Goal: Information Seeking & Learning: Understand process/instructions

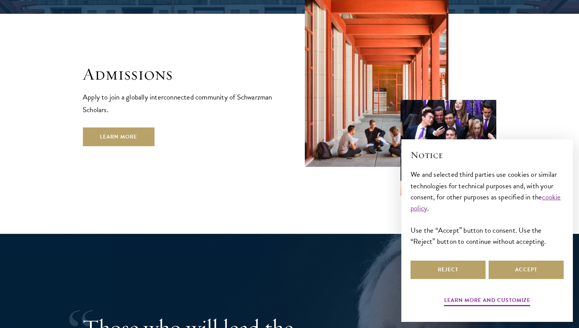
scroll to position [1305, 0]
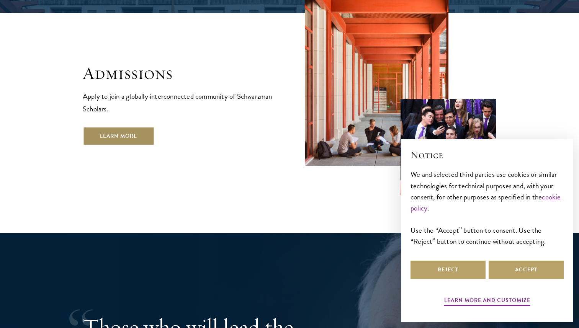
click at [131, 127] on link "Learn More" at bounding box center [119, 136] width 72 height 18
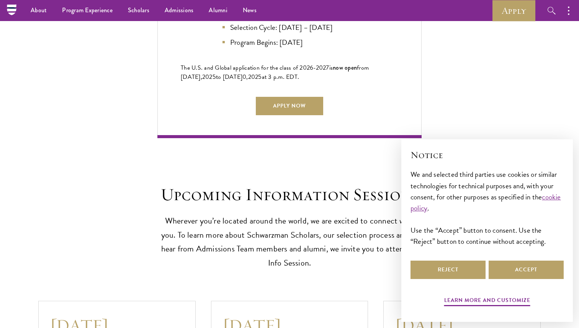
scroll to position [1821, 0]
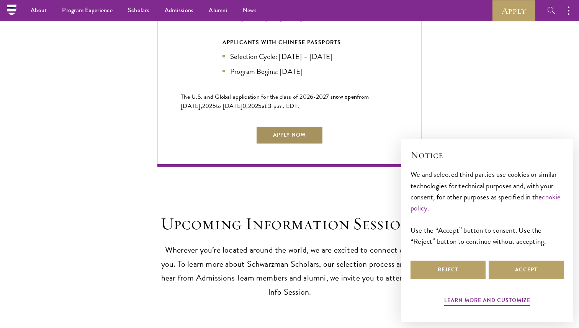
click at [294, 126] on link "Apply Now" at bounding box center [289, 135] width 67 height 18
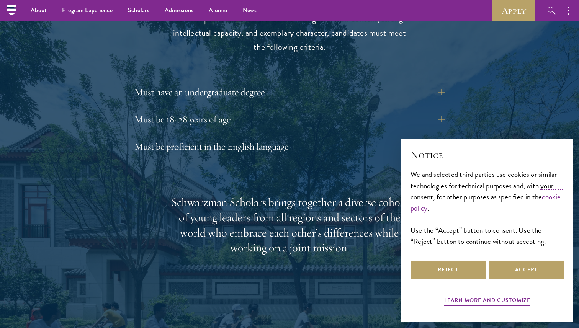
scroll to position [1047, 0]
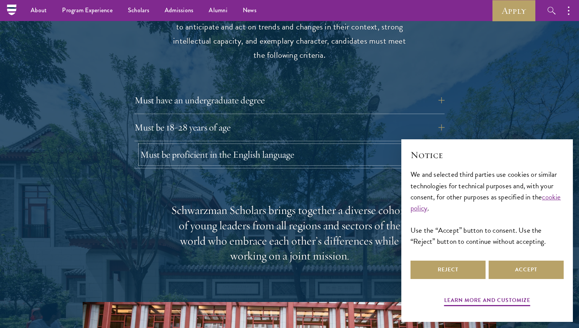
click at [275, 146] on button "Must be proficient in the English language" at bounding box center [295, 155] width 310 height 18
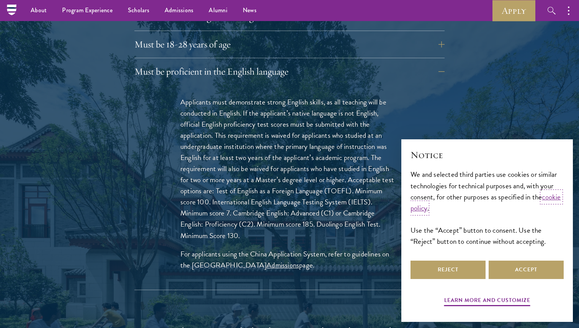
scroll to position [1132, 0]
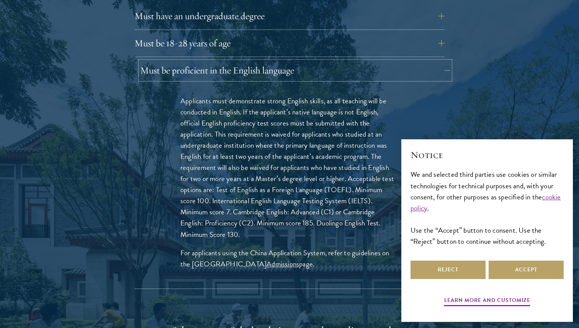
click at [151, 61] on button "Must be proficient in the English language" at bounding box center [295, 70] width 310 height 18
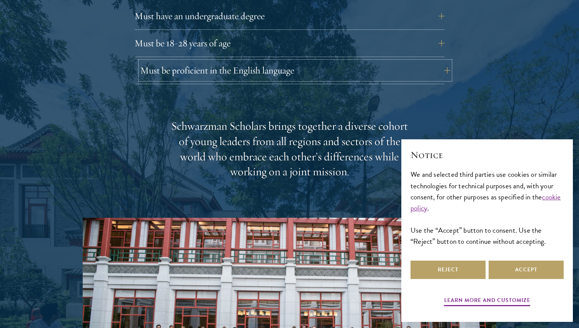
click at [151, 61] on button "Must be proficient in the English language" at bounding box center [295, 70] width 310 height 18
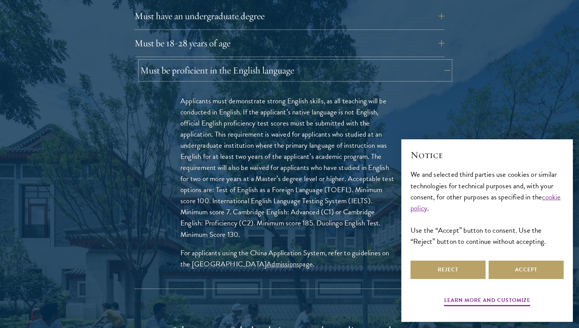
click at [151, 61] on button "Must be proficient in the English language" at bounding box center [295, 70] width 310 height 18
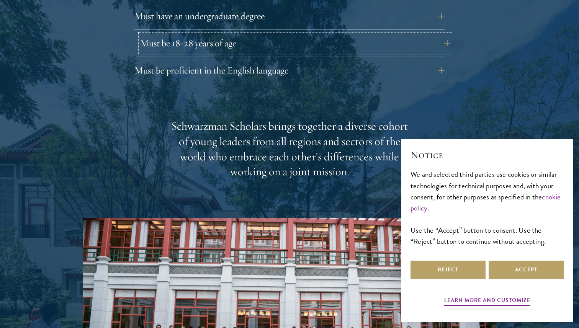
click at [168, 34] on button "Must be 18-28 years of age" at bounding box center [295, 43] width 310 height 18
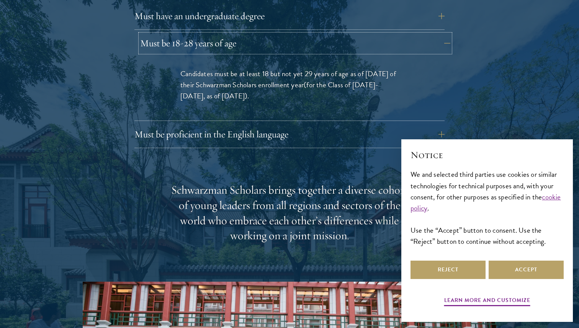
click at [168, 34] on button "Must be 18-28 years of age" at bounding box center [295, 43] width 310 height 18
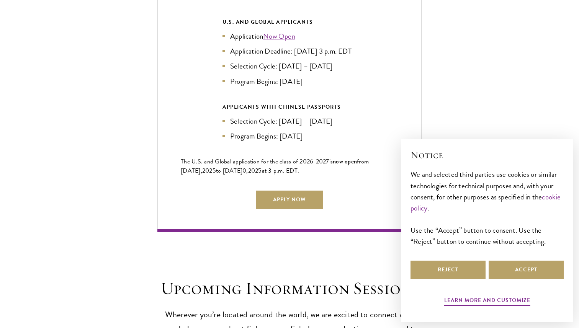
scroll to position [1764, 0]
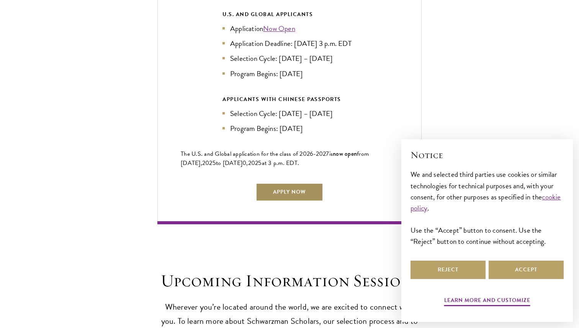
click at [282, 189] on link "Apply Now" at bounding box center [289, 192] width 67 height 18
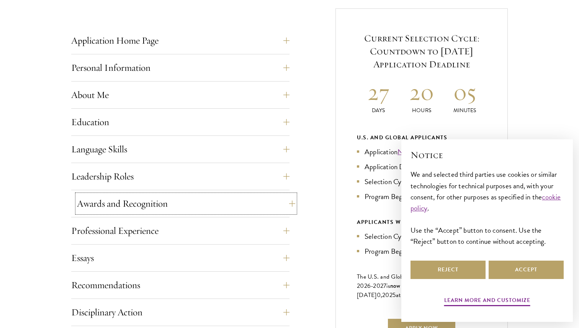
click at [277, 205] on button "Awards and Recognition" at bounding box center [186, 204] width 218 height 18
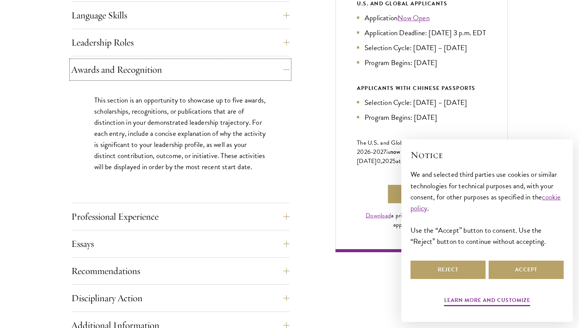
scroll to position [476, 0]
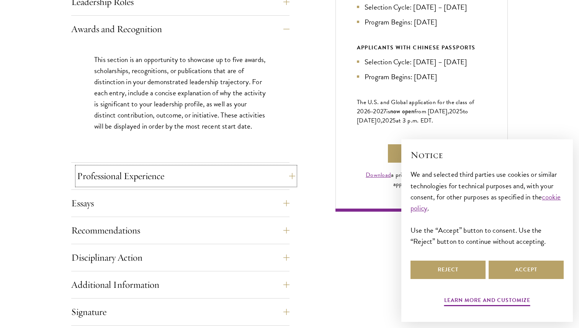
click at [195, 173] on button "Professional Experience" at bounding box center [186, 176] width 218 height 18
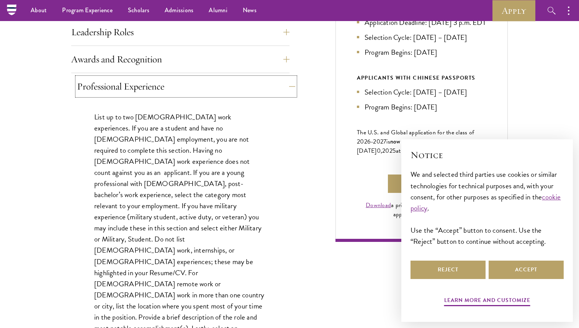
scroll to position [429, 0]
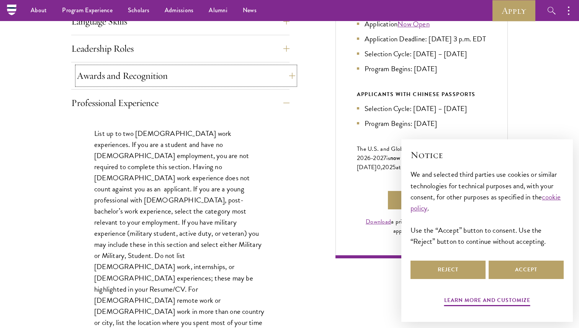
click at [217, 73] on button "Awards and Recognition" at bounding box center [186, 76] width 218 height 18
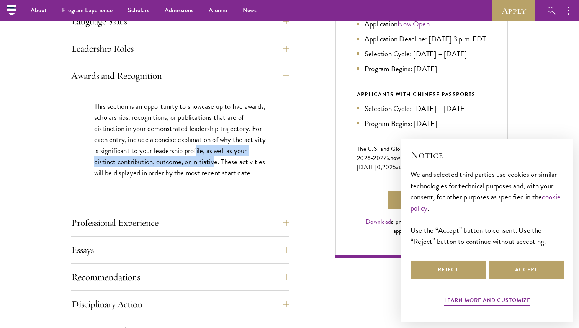
drag, startPoint x: 221, startPoint y: 151, endPoint x: 231, endPoint y: 168, distance: 19.6
click at [231, 168] on p "This section is an opportunity to showcase up to five awards, scholarships, rec…" at bounding box center [180, 140] width 172 height 78
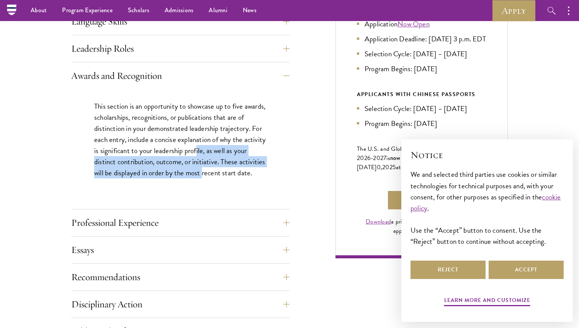
click at [231, 168] on p "This section is an opportunity to showcase up to five awards, scholarships, rec…" at bounding box center [180, 140] width 172 height 78
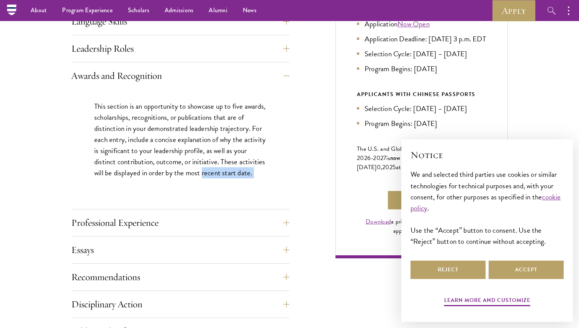
drag, startPoint x: 231, startPoint y: 168, endPoint x: 231, endPoint y: 194, distance: 26.1
click at [231, 194] on div "This section is an opportunity to showcase up to five awards, scholarships, rec…" at bounding box center [180, 143] width 218 height 108
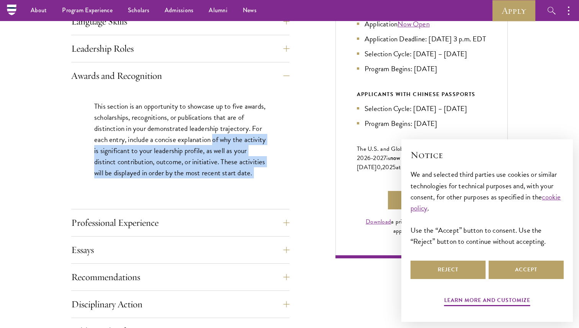
drag, startPoint x: 231, startPoint y: 194, endPoint x: 227, endPoint y: 140, distance: 53.8
click at [227, 140] on div "This section is an opportunity to showcase up to five awards, scholarships, rec…" at bounding box center [180, 143] width 218 height 108
click at [227, 140] on p "This section is an opportunity to showcase up to five awards, scholarships, rec…" at bounding box center [180, 140] width 172 height 78
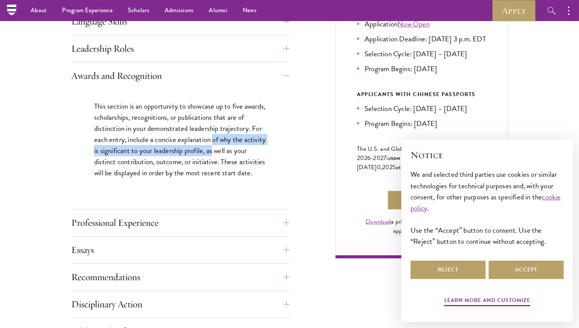
drag, startPoint x: 227, startPoint y: 140, endPoint x: 235, endPoint y: 146, distance: 10.1
click at [235, 147] on p "This section is an opportunity to showcase up to five awards, scholarships, rec…" at bounding box center [180, 140] width 172 height 78
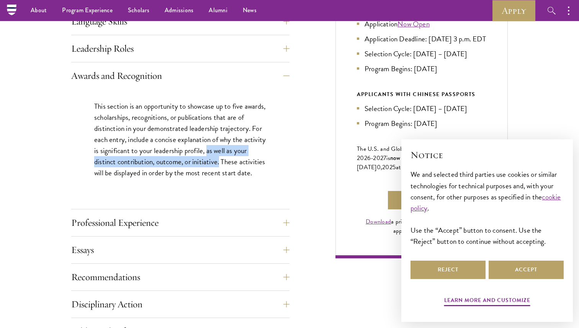
drag, startPoint x: 231, startPoint y: 148, endPoint x: 236, endPoint y: 163, distance: 15.9
click at [236, 163] on p "This section is an opportunity to showcase up to five awards, scholarships, rec…" at bounding box center [180, 140] width 172 height 78
drag, startPoint x: 236, startPoint y: 163, endPoint x: 233, endPoint y: 148, distance: 15.6
click at [233, 147] on p "This section is an opportunity to showcase up to five awards, scholarships, rec…" at bounding box center [180, 140] width 172 height 78
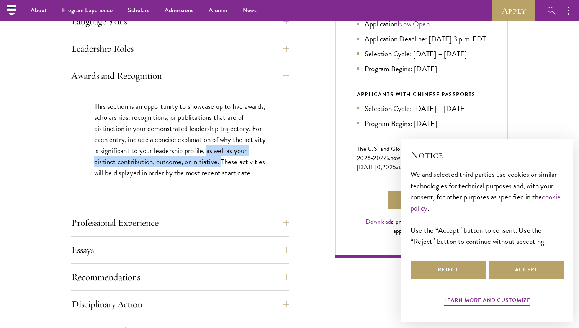
click at [233, 148] on p "This section is an opportunity to showcase up to five awards, scholarships, rec…" at bounding box center [180, 140] width 172 height 78
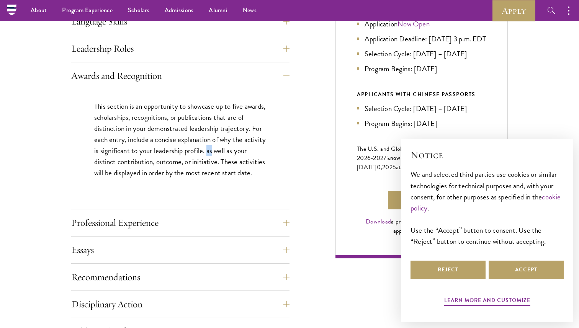
click at [233, 148] on p "This section is an opportunity to showcase up to five awards, scholarships, rec…" at bounding box center [180, 140] width 172 height 78
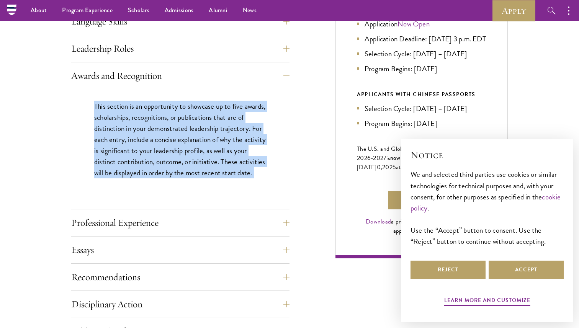
click at [233, 148] on p "This section is an opportunity to showcase up to five awards, scholarships, rec…" at bounding box center [180, 140] width 172 height 78
click at [234, 162] on p "This section is an opportunity to showcase up to five awards, scholarships, rec…" at bounding box center [180, 140] width 172 height 78
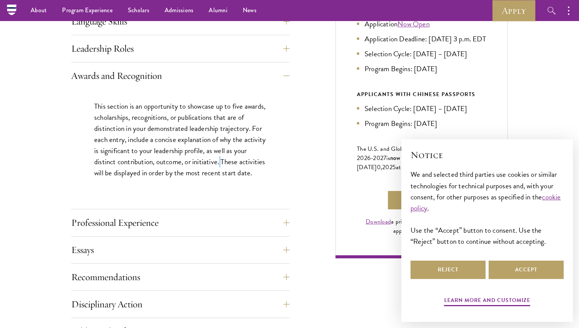
click at [234, 162] on p "This section is an opportunity to showcase up to five awards, scholarships, rec…" at bounding box center [180, 140] width 172 height 78
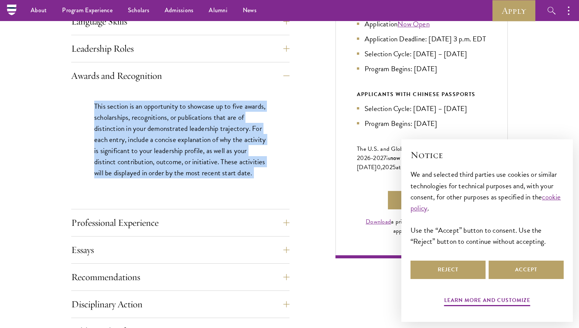
click at [234, 162] on p "This section is an opportunity to showcase up to five awards, scholarships, rec…" at bounding box center [180, 140] width 172 height 78
click at [239, 159] on p "This section is an opportunity to showcase up to five awards, scholarships, rec…" at bounding box center [180, 140] width 172 height 78
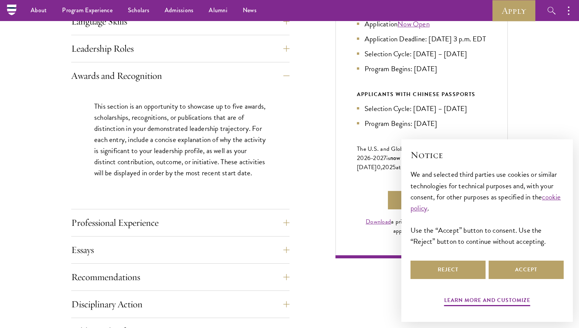
click at [239, 159] on p "This section is an opportunity to showcase up to five awards, scholarships, rec…" at bounding box center [180, 140] width 172 height 78
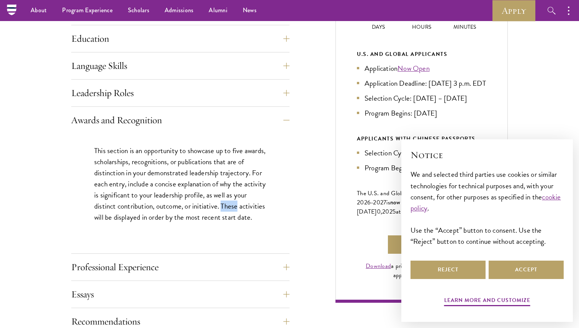
scroll to position [342, 0]
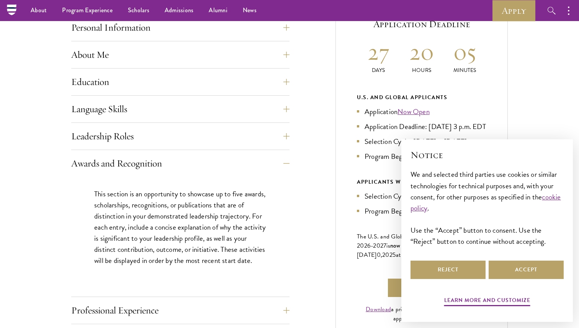
click at [195, 198] on p "This section is an opportunity to showcase up to five awards, scholarships, rec…" at bounding box center [180, 227] width 172 height 78
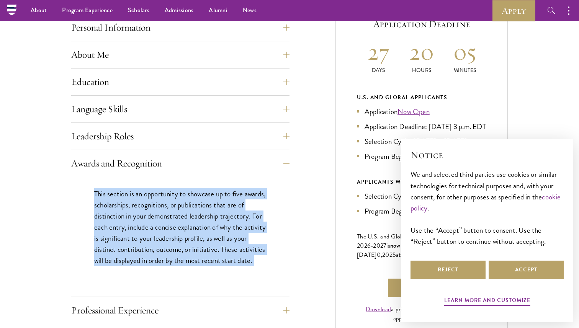
click at [195, 198] on p "This section is an opportunity to showcase up to five awards, scholarships, rec…" at bounding box center [180, 227] width 172 height 78
click at [198, 220] on p "This section is an opportunity to showcase up to five awards, scholarships, rec…" at bounding box center [180, 227] width 172 height 78
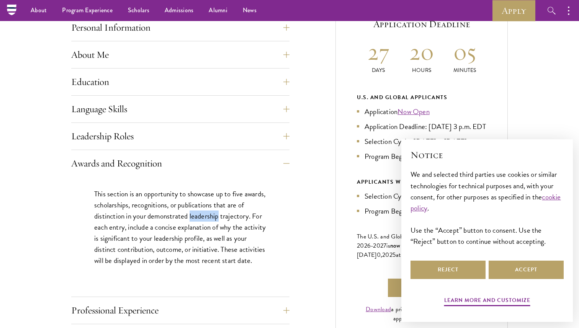
click at [198, 220] on p "This section is an opportunity to showcase up to five awards, scholarships, rec…" at bounding box center [180, 227] width 172 height 78
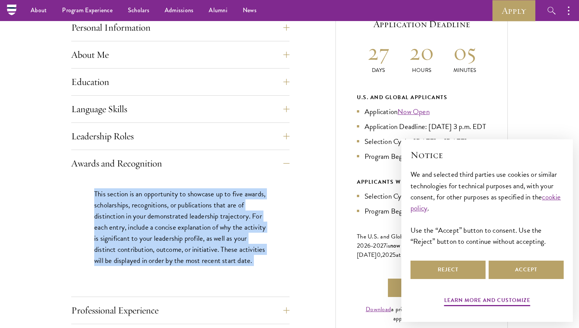
click at [198, 220] on p "This section is an opportunity to showcase up to five awards, scholarships, rec…" at bounding box center [180, 227] width 172 height 78
click at [208, 233] on p "This section is an opportunity to showcase up to five awards, scholarships, rec…" at bounding box center [180, 227] width 172 height 78
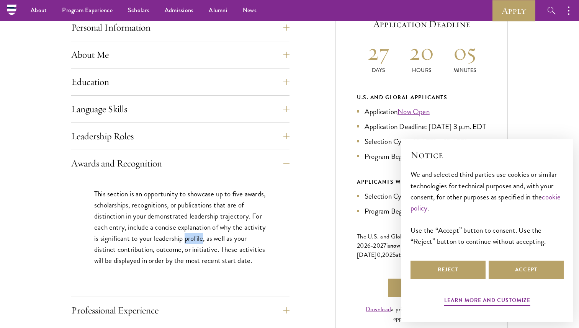
click at [208, 233] on p "This section is an opportunity to showcase up to five awards, scholarships, rec…" at bounding box center [180, 227] width 172 height 78
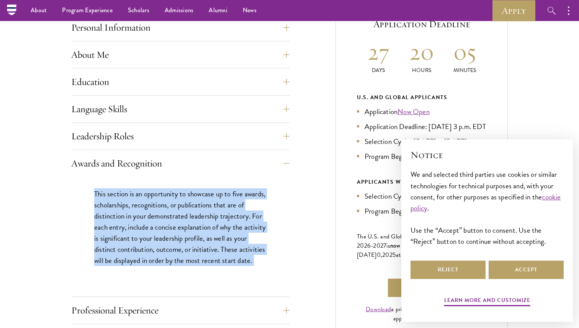
click at [208, 233] on p "This section is an opportunity to showcase up to five awards, scholarships, rec…" at bounding box center [180, 227] width 172 height 78
click at [214, 250] on p "This section is an opportunity to showcase up to five awards, scholarships, rec…" at bounding box center [180, 227] width 172 height 78
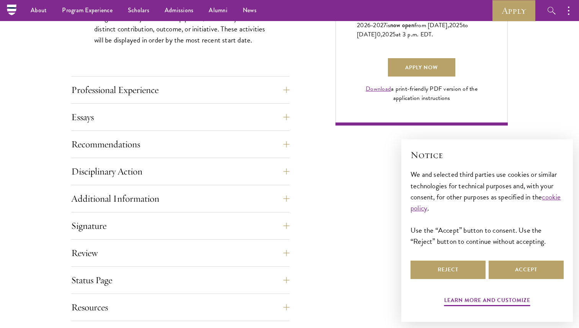
scroll to position [540, 0]
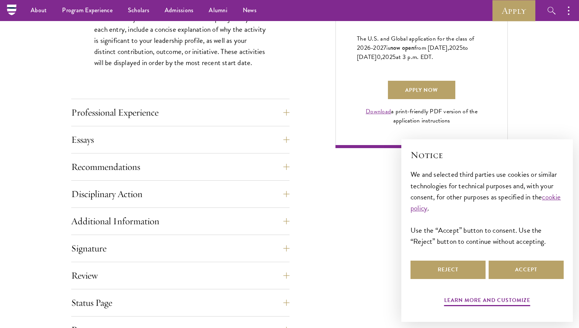
click at [215, 128] on div "Application Home Page The online application form must be completed in English.…" at bounding box center [180, 68] width 218 height 551
click at [215, 144] on button "Essays" at bounding box center [186, 140] width 218 height 18
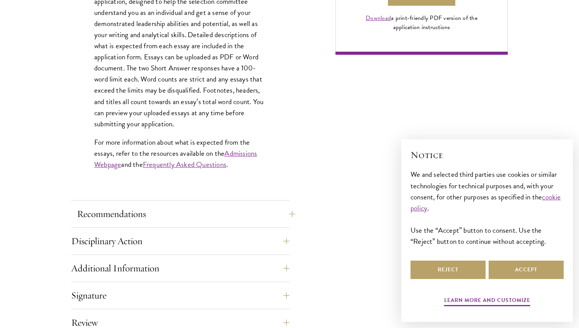
scroll to position [670, 0]
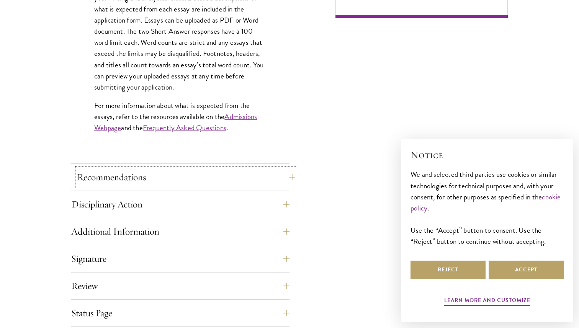
click at [198, 173] on button "Recommendations" at bounding box center [186, 177] width 218 height 18
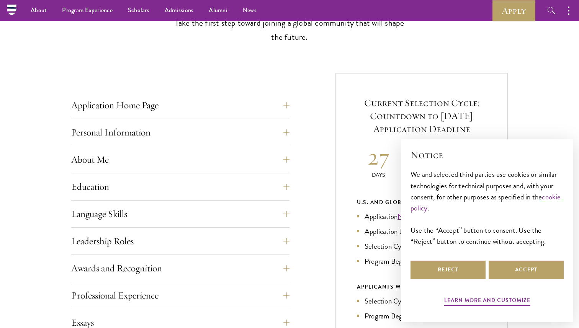
scroll to position [238, 0]
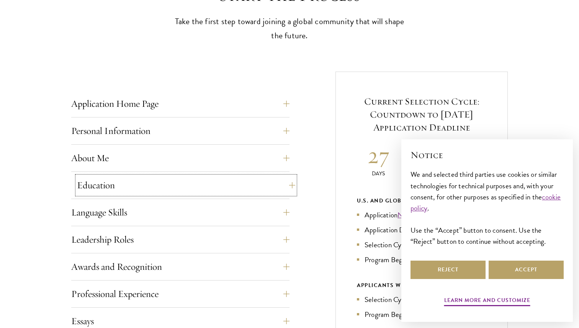
click at [223, 177] on button "Education" at bounding box center [186, 185] width 218 height 18
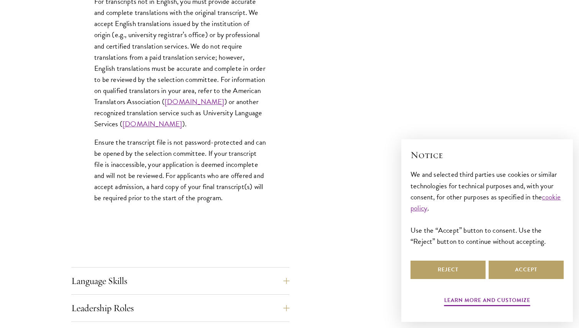
scroll to position [1175, 0]
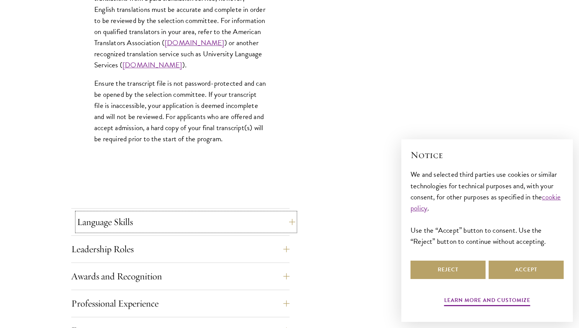
click at [198, 227] on button "Language Skills" at bounding box center [186, 222] width 218 height 18
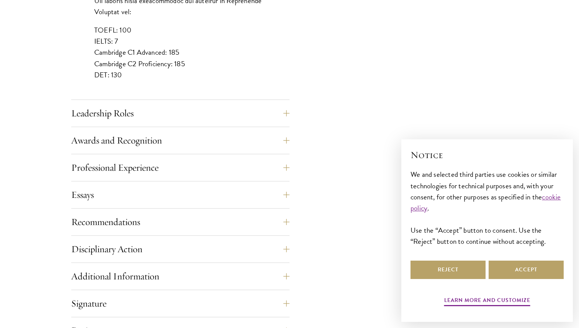
scroll to position [788, 0]
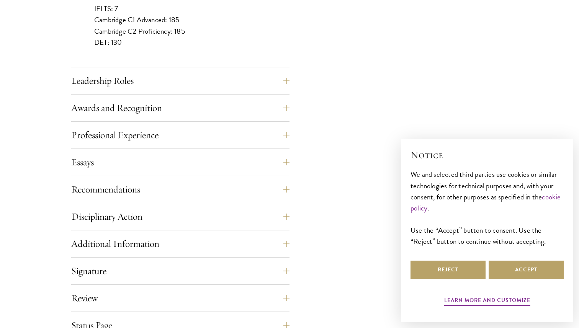
click at [202, 92] on div "Leadership Roles This section is an opportunity to showcase up to five leadersh…" at bounding box center [180, 83] width 218 height 23
click at [211, 77] on button "Leadership Roles" at bounding box center [186, 81] width 218 height 18
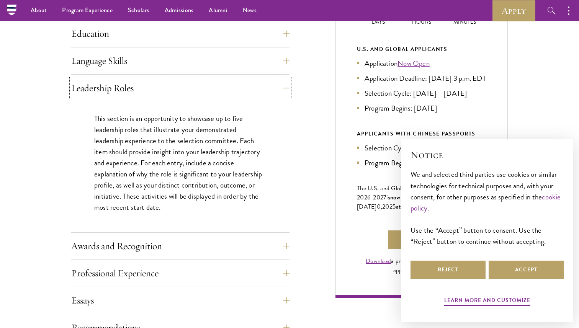
scroll to position [387, 0]
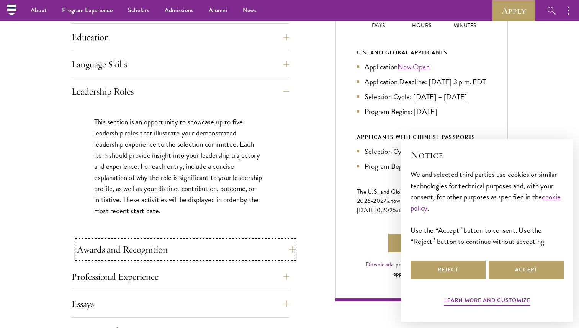
click at [212, 247] on button "Awards and Recognition" at bounding box center [186, 250] width 218 height 18
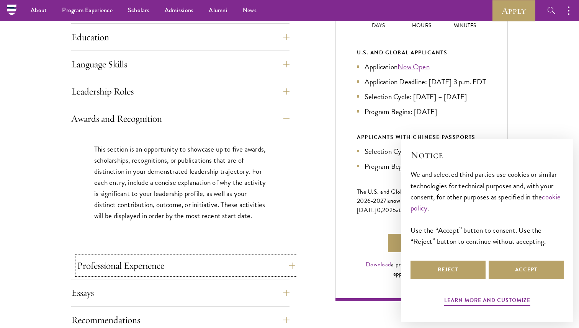
click at [211, 265] on button "Professional Experience" at bounding box center [186, 266] width 218 height 18
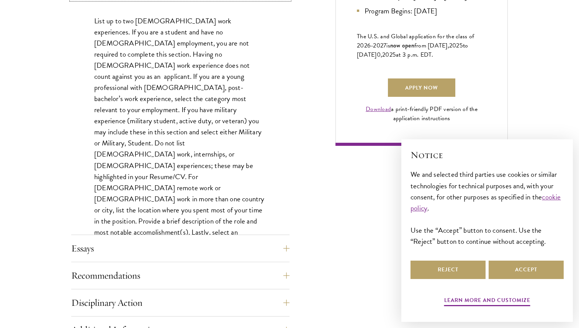
scroll to position [617, 0]
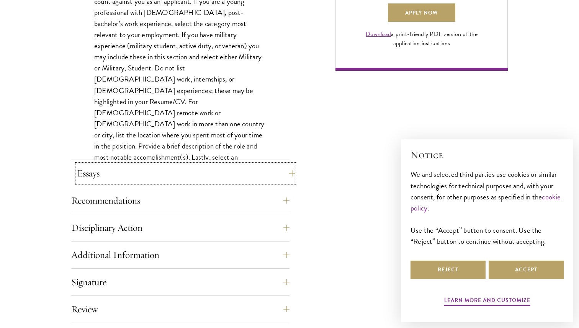
click at [213, 177] on button "Essays" at bounding box center [186, 173] width 218 height 18
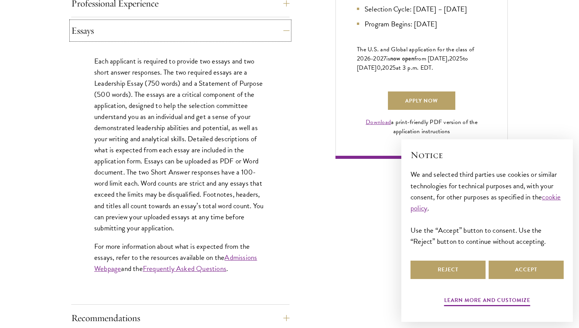
scroll to position [606, 0]
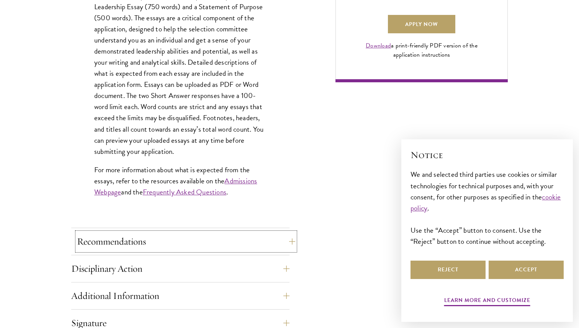
click at [205, 243] on button "Recommendations" at bounding box center [186, 242] width 218 height 18
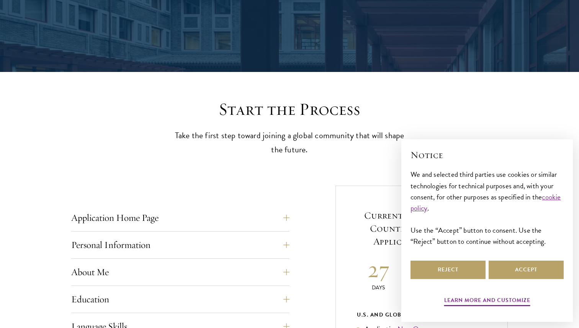
scroll to position [235, 0]
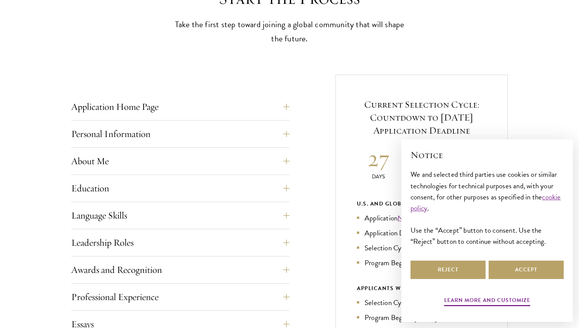
click at [211, 207] on button "Language Skills" at bounding box center [186, 216] width 218 height 18
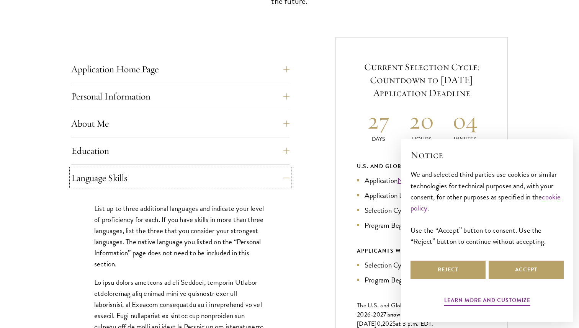
scroll to position [339, 0]
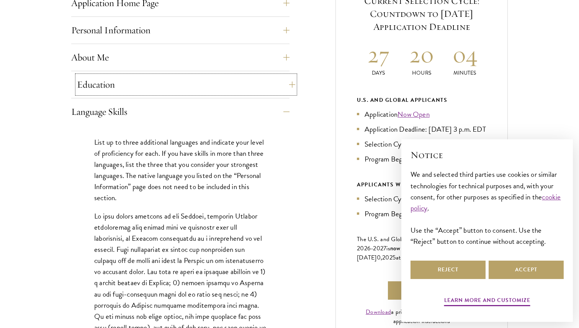
click at [250, 80] on button "Education" at bounding box center [186, 84] width 218 height 18
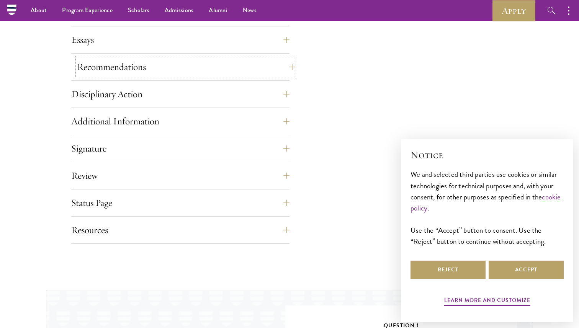
click at [258, 69] on button "Recommendations" at bounding box center [186, 67] width 218 height 18
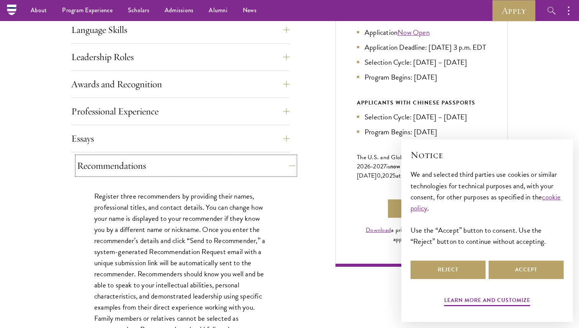
scroll to position [413, 0]
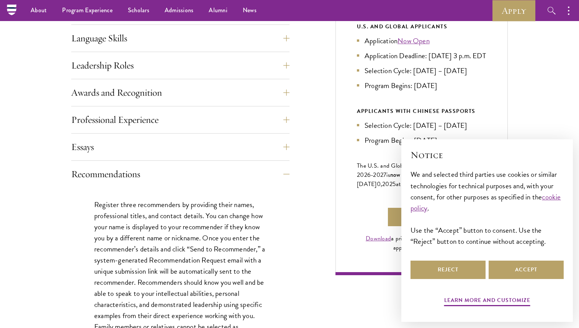
click at [254, 177] on button "Recommendations" at bounding box center [186, 174] width 218 height 18
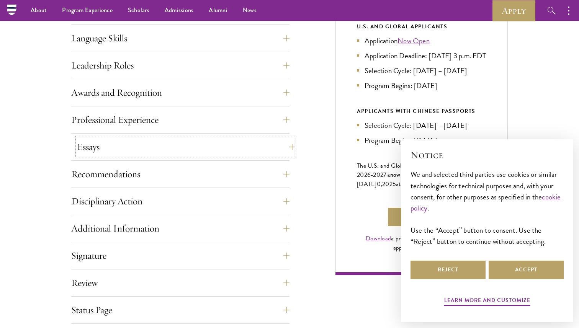
click at [257, 151] on button "Essays" at bounding box center [186, 147] width 218 height 18
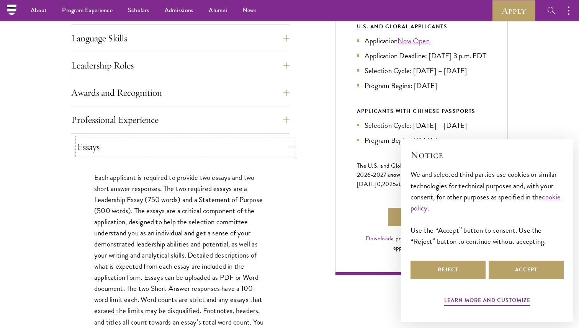
click at [262, 143] on button "Essays" at bounding box center [186, 147] width 218 height 18
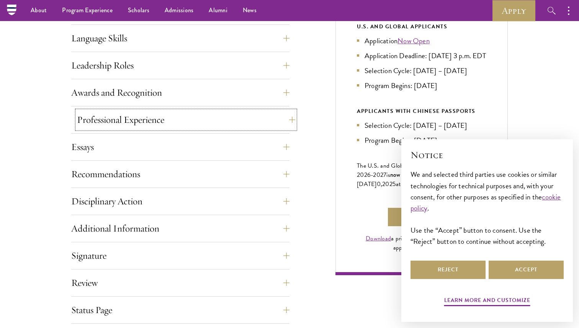
click at [277, 125] on button "Professional Experience" at bounding box center [186, 120] width 218 height 18
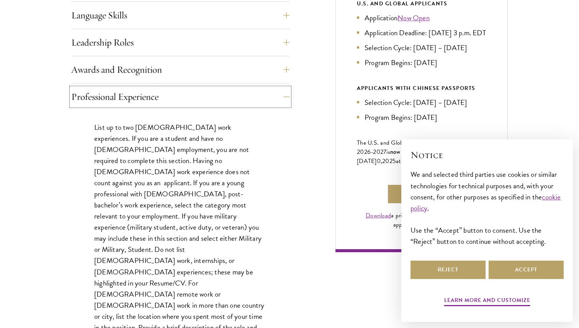
scroll to position [440, 0]
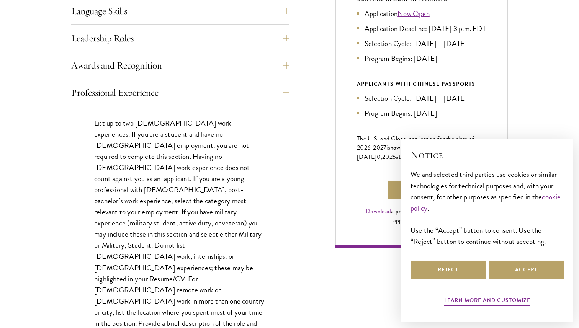
click at [195, 171] on p "List up to two [DEMOGRAPHIC_DATA] work experiences. If you are a student and ha…" at bounding box center [180, 240] width 172 height 245
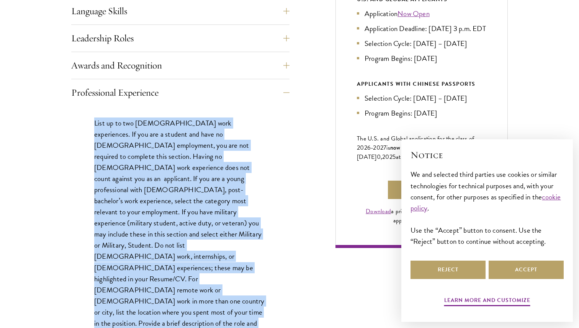
click at [203, 203] on p "List up to two [DEMOGRAPHIC_DATA] work experiences. If you are a student and ha…" at bounding box center [180, 240] width 172 height 245
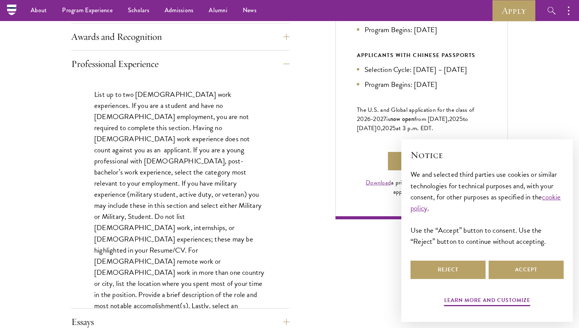
scroll to position [466, 0]
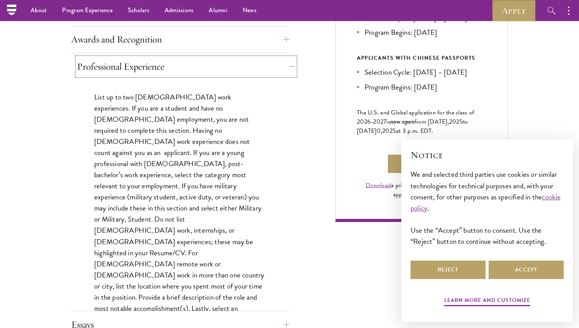
click at [212, 64] on button "Professional Experience" at bounding box center [186, 66] width 218 height 18
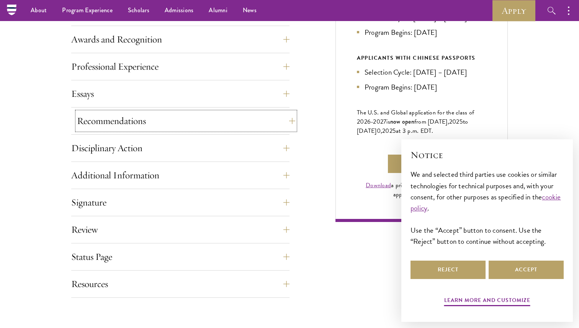
click at [188, 127] on button "Recommendations" at bounding box center [186, 121] width 218 height 18
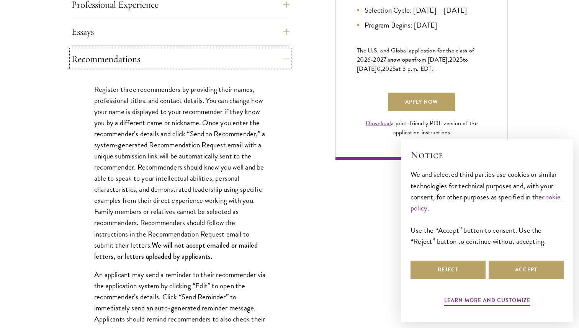
scroll to position [541, 0]
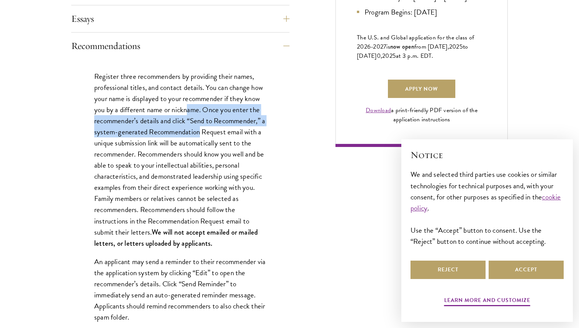
drag, startPoint x: 190, startPoint y: 108, endPoint x: 205, endPoint y: 134, distance: 29.9
click at [205, 134] on p "Register three recommenders by providing their names, professional titles, and …" at bounding box center [180, 160] width 172 height 178
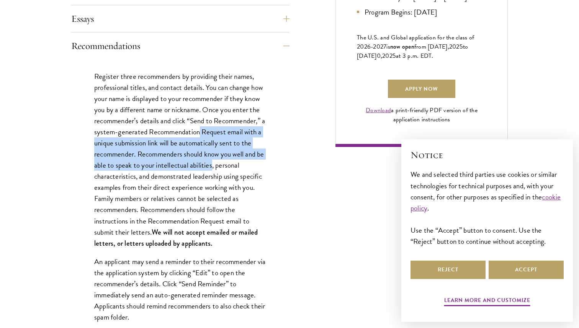
drag, startPoint x: 205, startPoint y: 134, endPoint x: 208, endPoint y: 167, distance: 33.1
click at [208, 167] on p "Register three recommenders by providing their names, professional titles, and …" at bounding box center [180, 160] width 172 height 178
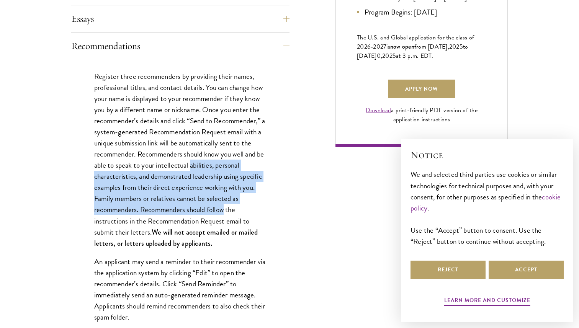
drag, startPoint x: 208, startPoint y: 167, endPoint x: 209, endPoint y: 208, distance: 41.4
click at [209, 208] on p "Register three recommenders by providing their names, professional titles, and …" at bounding box center [180, 160] width 172 height 178
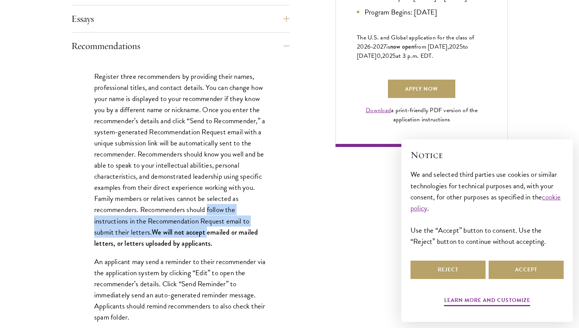
drag, startPoint x: 209, startPoint y: 208, endPoint x: 209, endPoint y: 226, distance: 18.0
click at [209, 227] on p "Register three recommenders by providing their names, professional titles, and …" at bounding box center [180, 160] width 172 height 178
click at [209, 227] on strong "We will not accept emailed or mailed letters, or letters uploaded by applicants." at bounding box center [176, 237] width 164 height 21
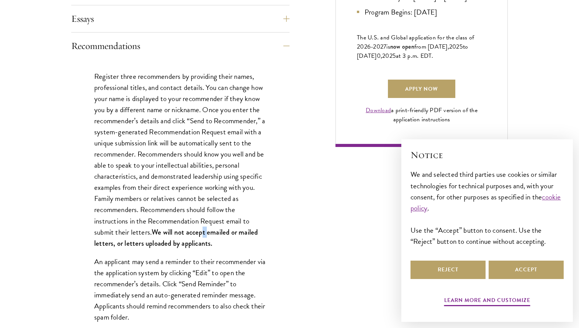
drag, startPoint x: 208, startPoint y: 227, endPoint x: 203, endPoint y: 236, distance: 9.9
click at [203, 236] on strong "We will not accept emailed or mailed letters, or letters uploaded by applicants." at bounding box center [176, 237] width 164 height 21
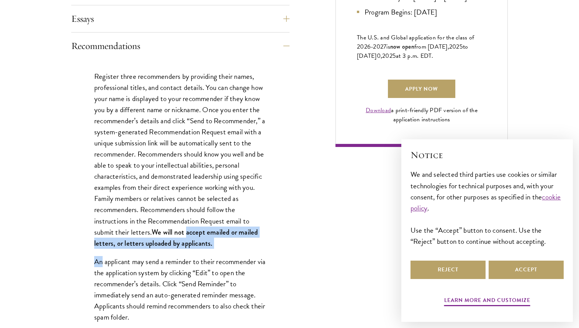
drag, startPoint x: 203, startPoint y: 236, endPoint x: 203, endPoint y: 253, distance: 17.2
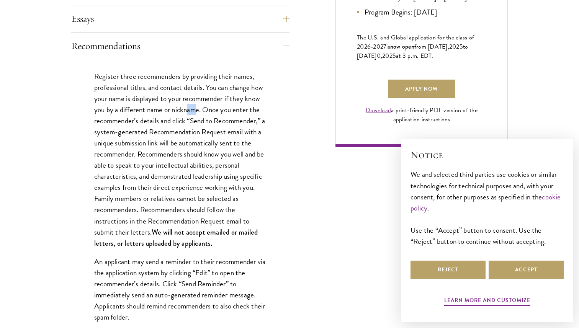
drag, startPoint x: 187, startPoint y: 107, endPoint x: 199, endPoint y: 113, distance: 13.9
click at [199, 113] on p "Register three recommenders by providing their names, professional titles, and …" at bounding box center [180, 160] width 172 height 178
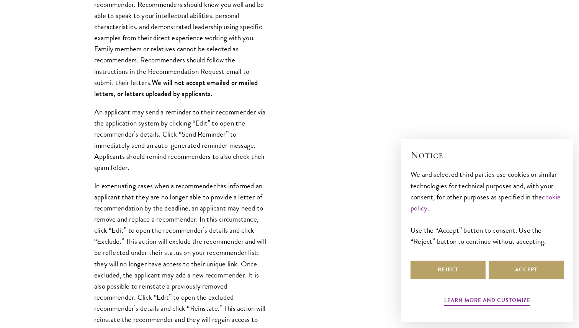
scroll to position [701, 0]
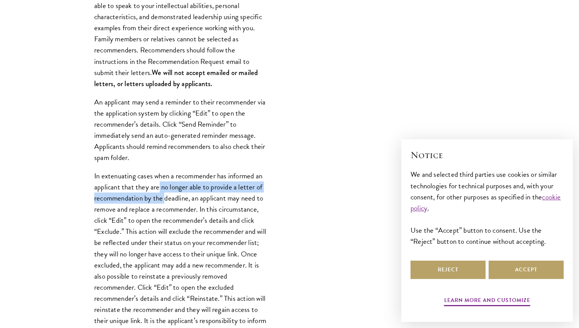
drag, startPoint x: 160, startPoint y: 187, endPoint x: 169, endPoint y: 197, distance: 13.6
click at [169, 197] on p "In extenuating cases when a recommender has informed an applicant that they are…" at bounding box center [180, 253] width 172 height 167
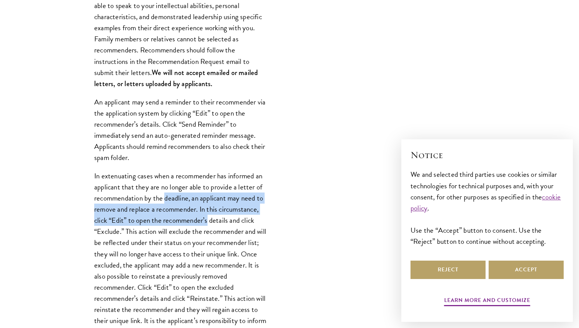
drag, startPoint x: 169, startPoint y: 197, endPoint x: 174, endPoint y: 232, distance: 35.7
click at [174, 232] on p "In extenuating cases when a recommender has informed an applicant that they are…" at bounding box center [180, 253] width 172 height 167
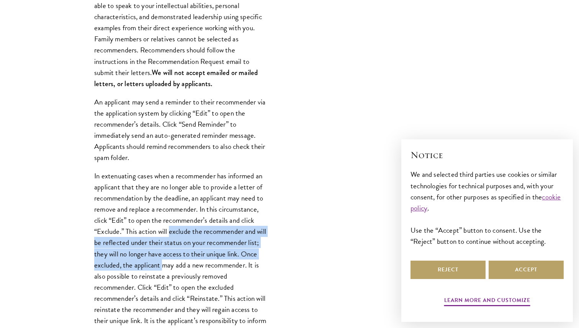
drag, startPoint x: 174, startPoint y: 232, endPoint x: 178, endPoint y: 266, distance: 33.6
click at [178, 266] on p "In extenuating cases when a recommender has informed an applicant that they are…" at bounding box center [180, 253] width 172 height 167
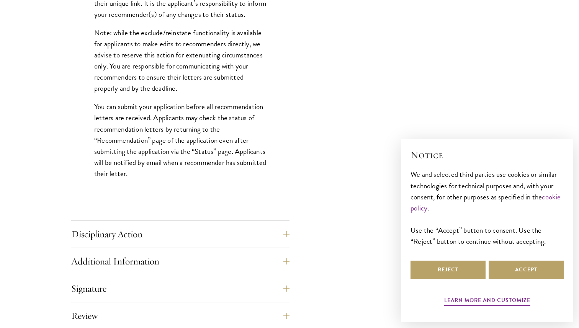
scroll to position [1052, 0]
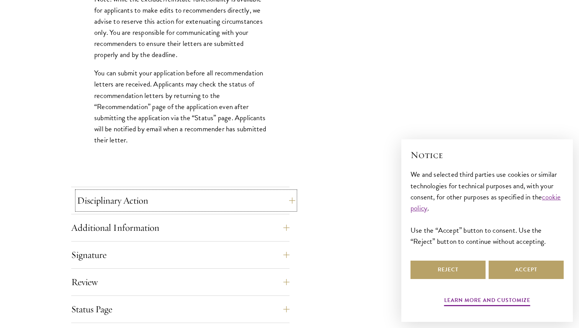
click at [192, 201] on button "Disciplinary Action" at bounding box center [186, 201] width 218 height 18
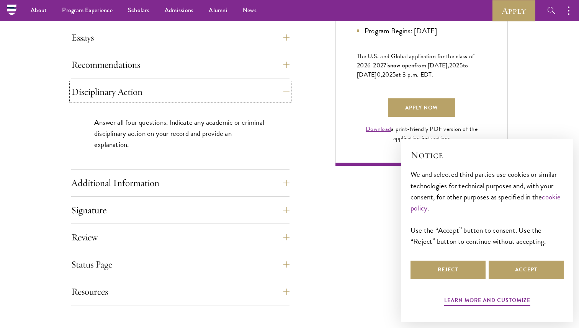
scroll to position [520, 0]
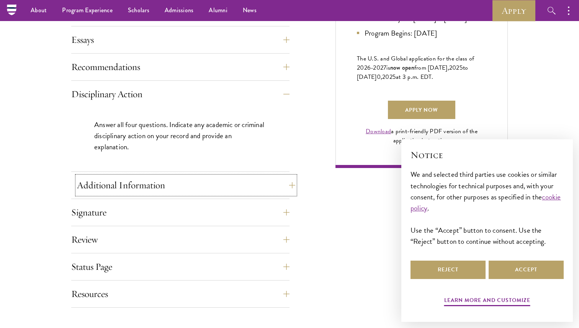
click at [197, 190] on button "Additional Information" at bounding box center [186, 185] width 218 height 18
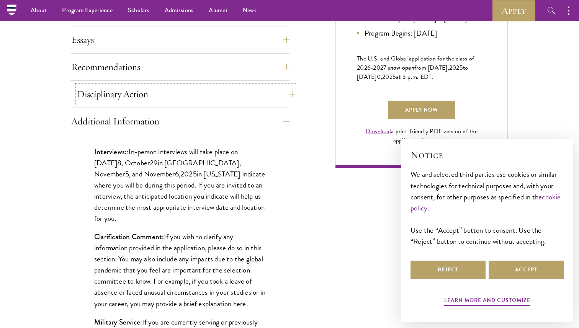
click at [231, 100] on button "Disciplinary Action" at bounding box center [186, 94] width 218 height 18
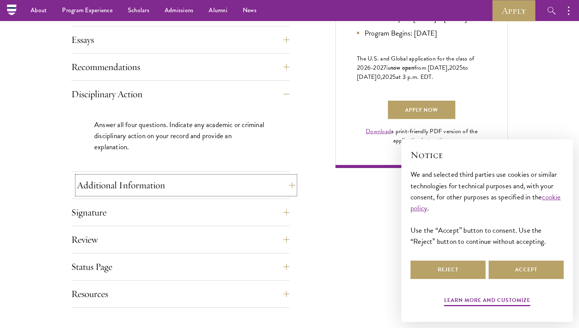
click at [225, 177] on button "Additional Information" at bounding box center [186, 185] width 218 height 18
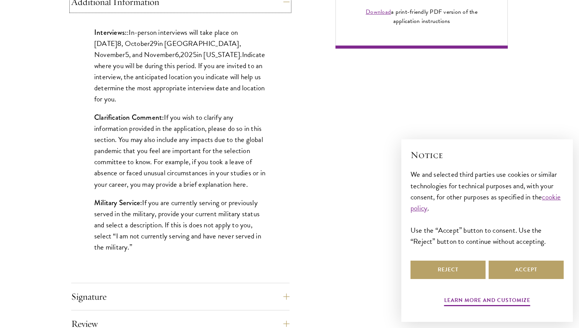
scroll to position [721, 0]
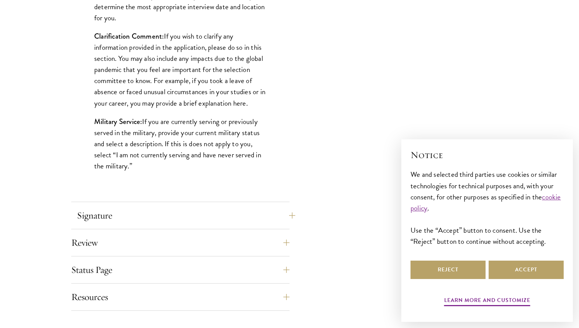
click at [189, 221] on button "Signature" at bounding box center [186, 216] width 218 height 18
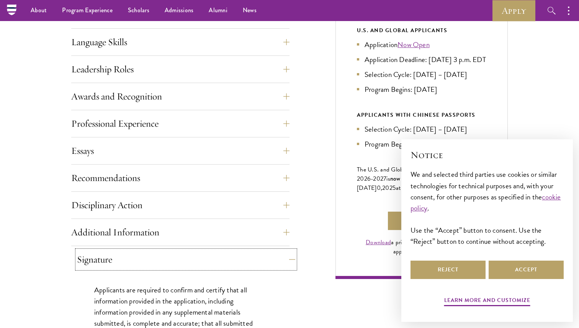
scroll to position [274, 0]
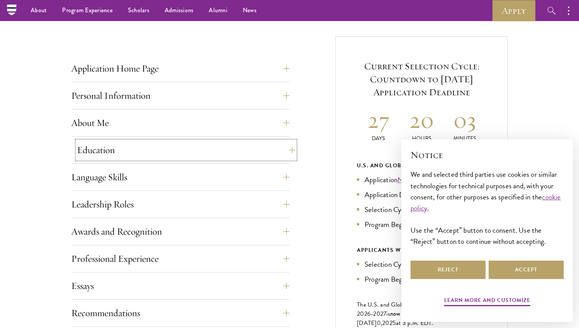
click at [193, 145] on button "Education" at bounding box center [186, 150] width 218 height 18
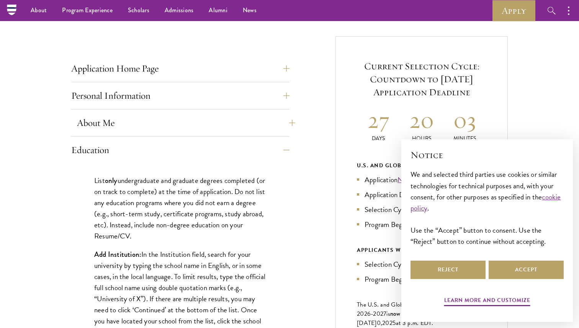
click at [210, 125] on button "About Me" at bounding box center [186, 123] width 218 height 18
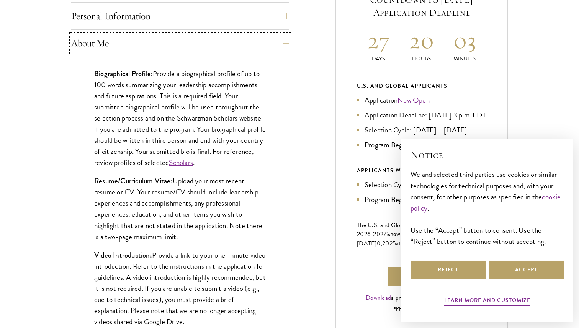
scroll to position [355, 0]
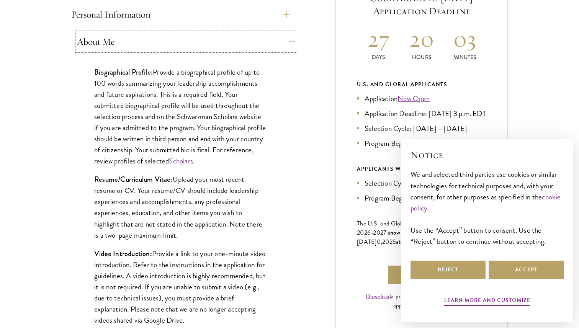
click at [256, 46] on button "About Me" at bounding box center [186, 42] width 218 height 18
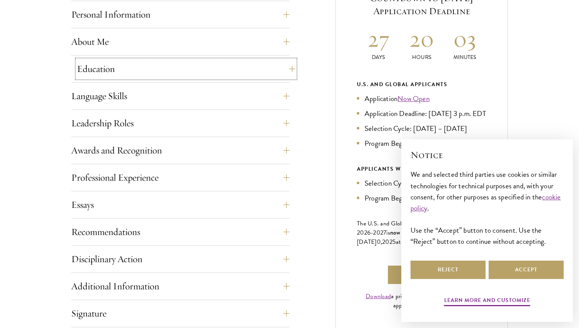
click at [242, 73] on button "Education" at bounding box center [186, 69] width 218 height 18
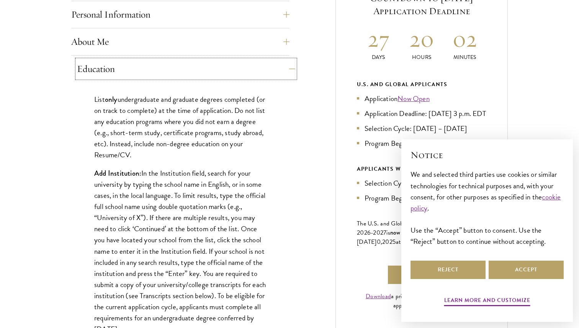
click at [242, 73] on button "Education" at bounding box center [186, 69] width 218 height 18
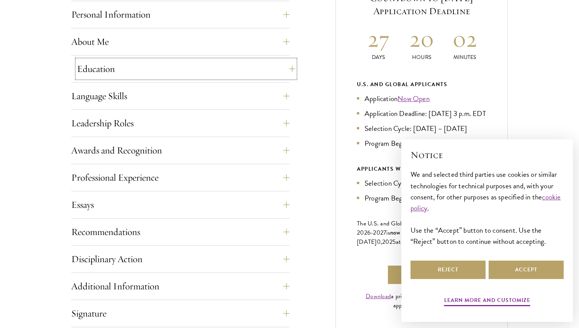
click at [242, 73] on button "Education" at bounding box center [186, 69] width 218 height 18
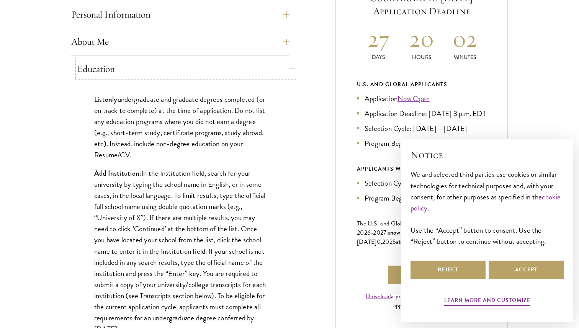
click at [242, 73] on button "Education" at bounding box center [186, 69] width 218 height 18
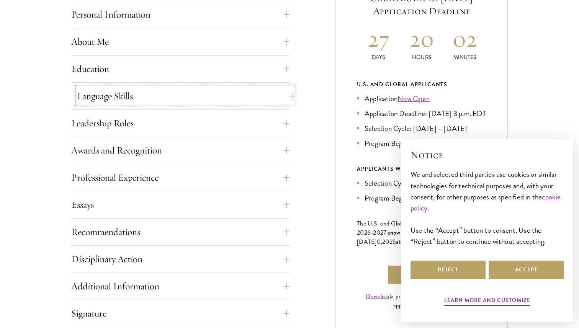
click at [237, 95] on button "Language Skills" at bounding box center [186, 96] width 218 height 18
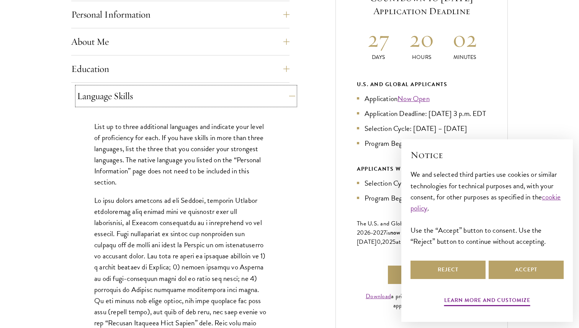
click at [237, 95] on button "Language Skills" at bounding box center [186, 96] width 218 height 18
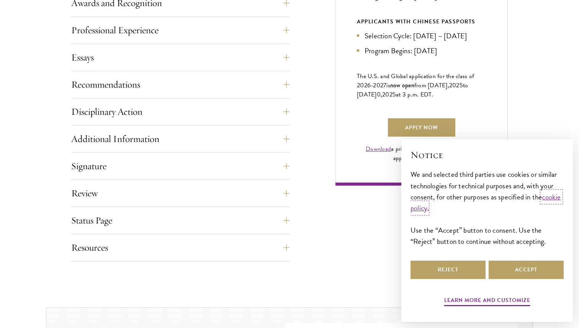
scroll to position [512, 0]
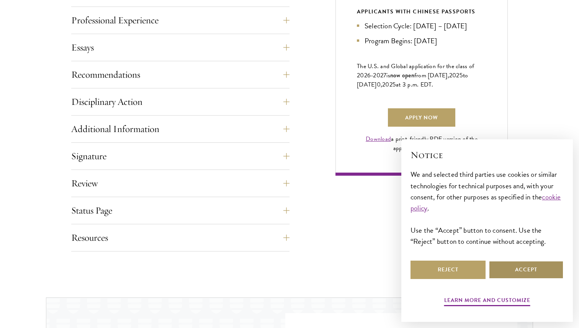
click at [524, 264] on button "Accept" at bounding box center [526, 270] width 75 height 18
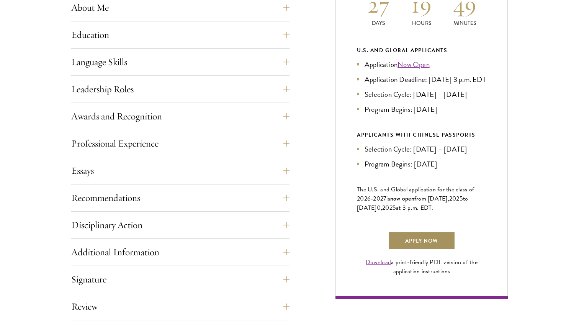
scroll to position [391, 0]
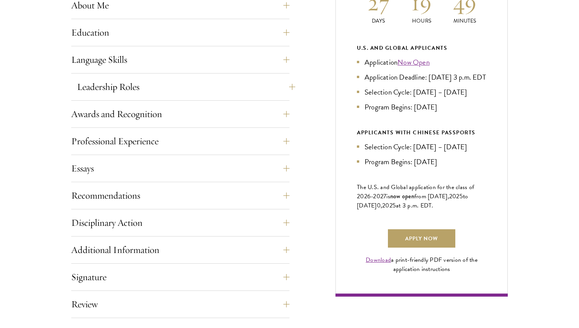
click at [220, 91] on button "Leadership Roles" at bounding box center [186, 87] width 218 height 18
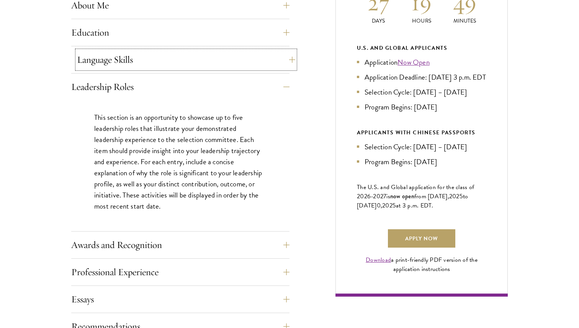
click at [225, 59] on button "Language Skills" at bounding box center [186, 60] width 218 height 18
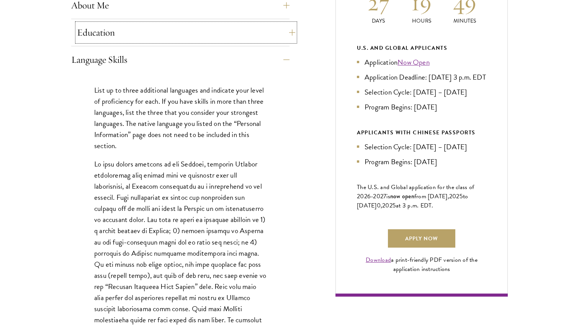
click at [237, 32] on button "Education" at bounding box center [186, 32] width 218 height 18
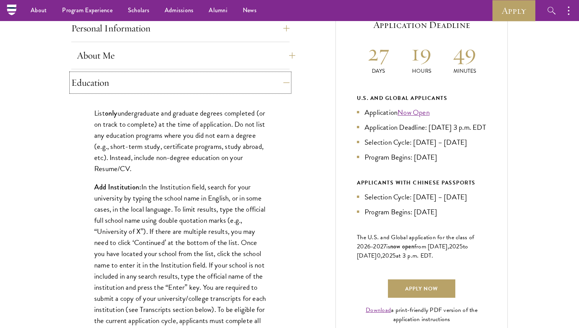
scroll to position [339, 0]
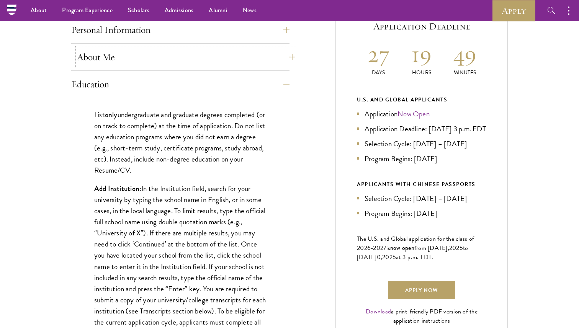
click at [249, 63] on button "About Me" at bounding box center [186, 57] width 218 height 18
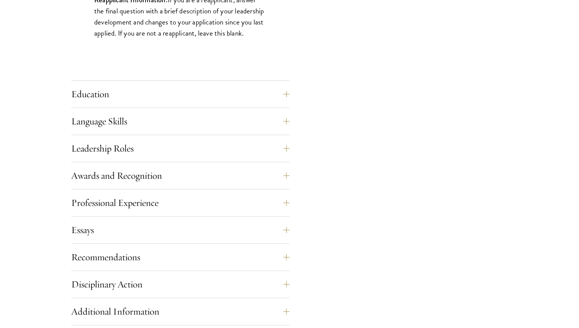
scroll to position [786, 0]
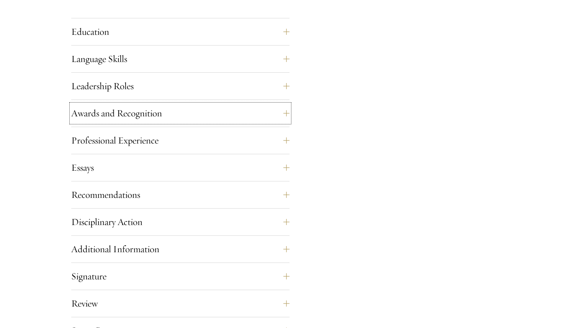
click at [275, 119] on button "Awards and Recognition" at bounding box center [180, 113] width 218 height 18
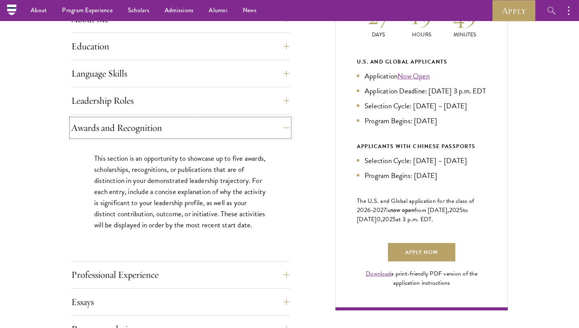
scroll to position [372, 0]
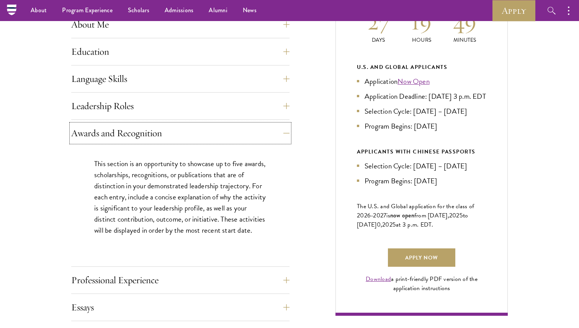
click at [275, 102] on button "Leadership Roles" at bounding box center [180, 106] width 218 height 18
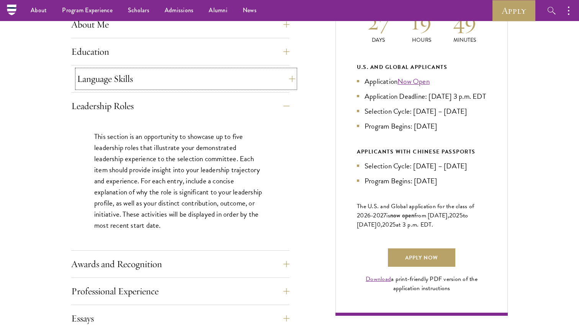
click at [275, 85] on button "Language Skills" at bounding box center [186, 79] width 218 height 18
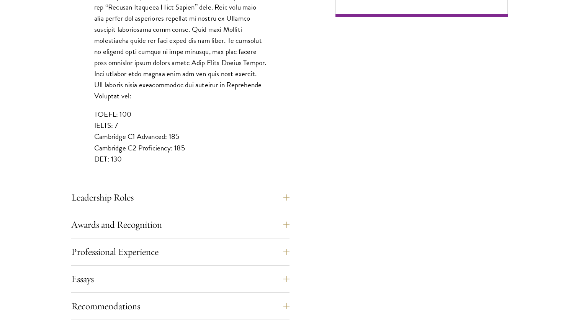
scroll to position [675, 0]
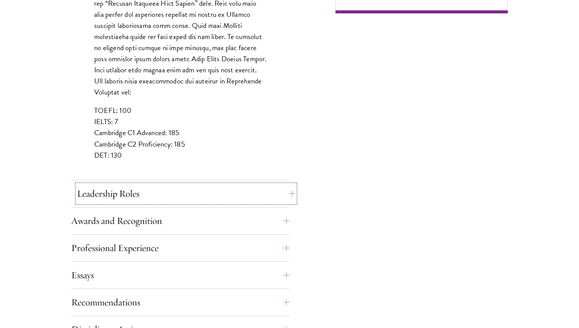
click at [279, 193] on button "Leadership Roles" at bounding box center [186, 194] width 218 height 18
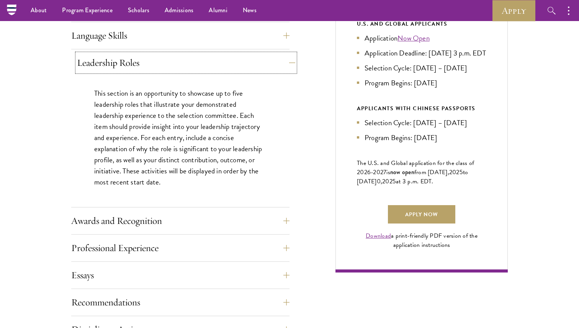
scroll to position [405, 0]
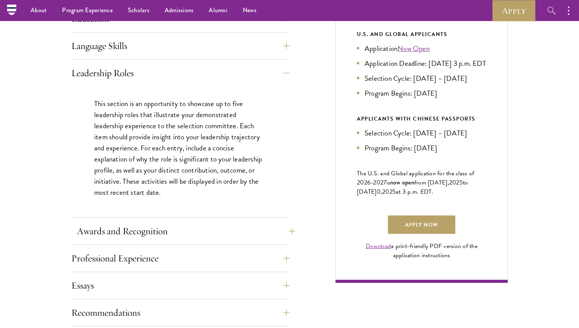
click at [289, 238] on button "Awards and Recognition" at bounding box center [186, 231] width 218 height 18
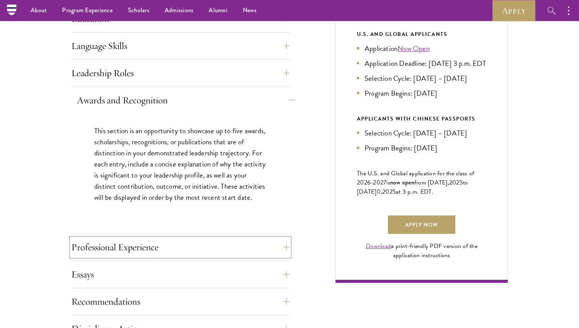
click at [289, 238] on button "Professional Experience" at bounding box center [180, 247] width 218 height 18
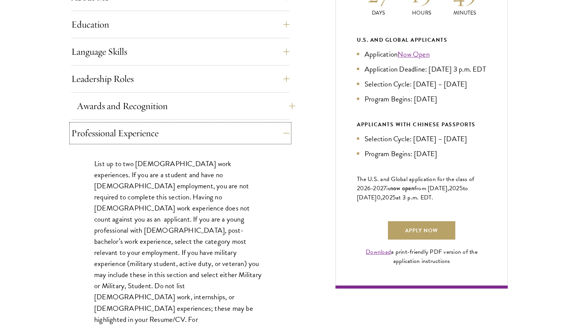
scroll to position [401, 0]
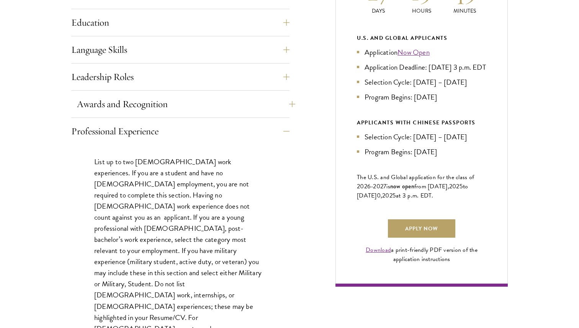
click at [258, 95] on button "Awards and Recognition" at bounding box center [186, 104] width 218 height 18
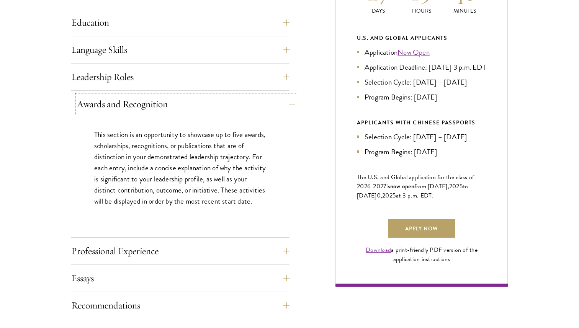
click at [265, 98] on button "Awards and Recognition" at bounding box center [186, 104] width 218 height 18
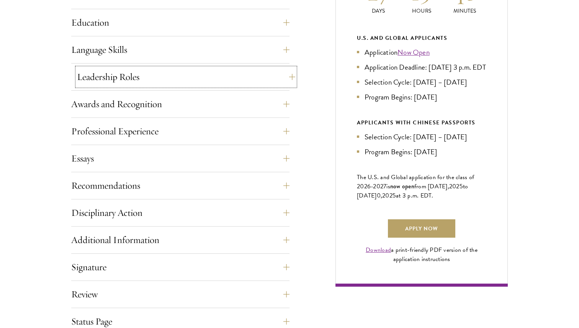
click at [270, 78] on button "Leadership Roles" at bounding box center [186, 77] width 218 height 18
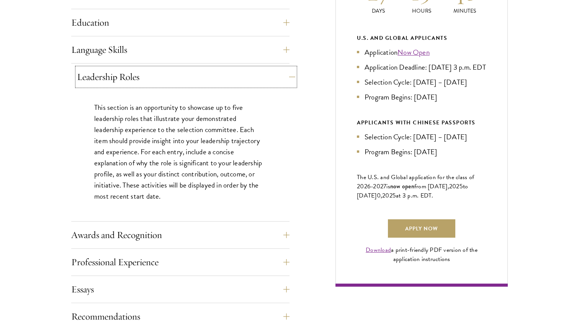
click at [270, 78] on button "Leadership Roles" at bounding box center [186, 77] width 218 height 18
